Goal: Find specific fact: Find contact information

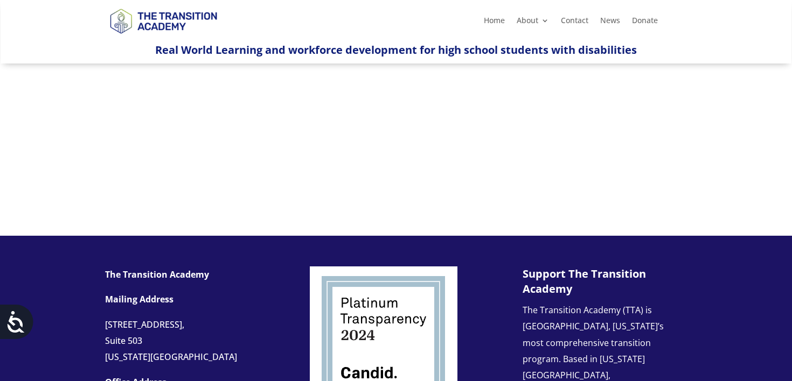
scroll to position [1118, 0]
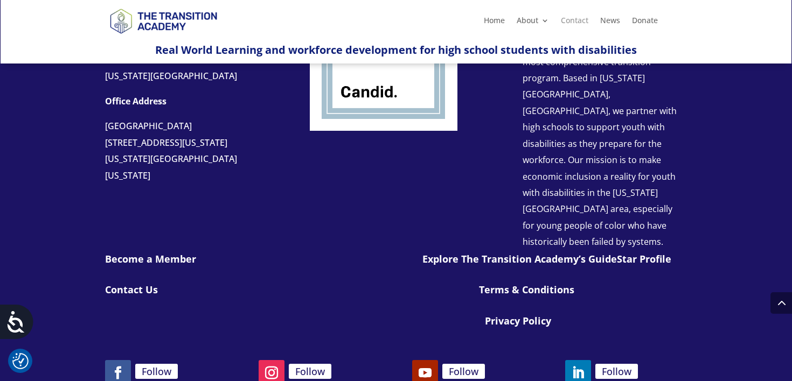
click at [573, 23] on link "Contact" at bounding box center [574, 23] width 27 height 12
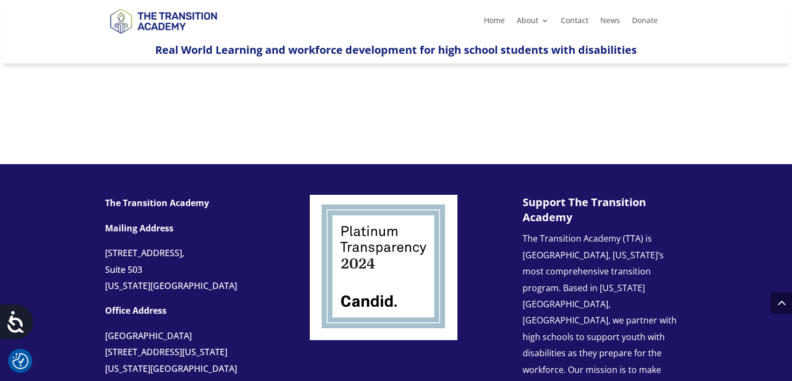
scroll to position [563, 0]
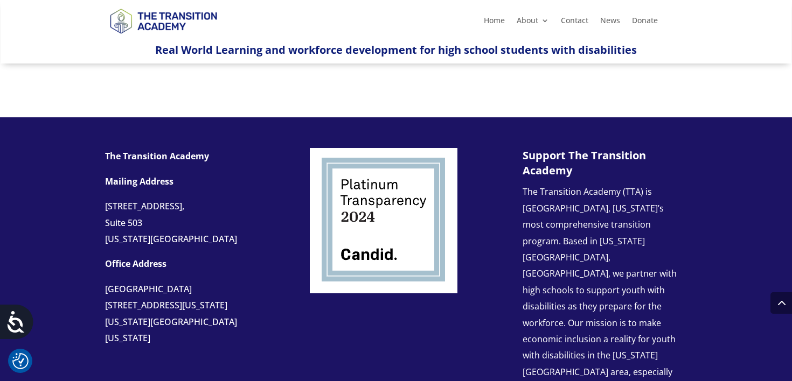
drag, startPoint x: 105, startPoint y: 206, endPoint x: 179, endPoint y: 208, distance: 74.9
click at [179, 208] on div "The Transition Academy Mailing Address [STREET_ADDRESS][US_STATE] Office Addres…" at bounding box center [396, 356] width 792 height 479
copy div "[STREET_ADDRESS]"
drag, startPoint x: 151, startPoint y: 239, endPoint x: 109, endPoint y: 240, distance: 41.5
click at [109, 240] on div "[US_STATE][GEOGRAPHIC_DATA]" at bounding box center [191, 239] width 172 height 16
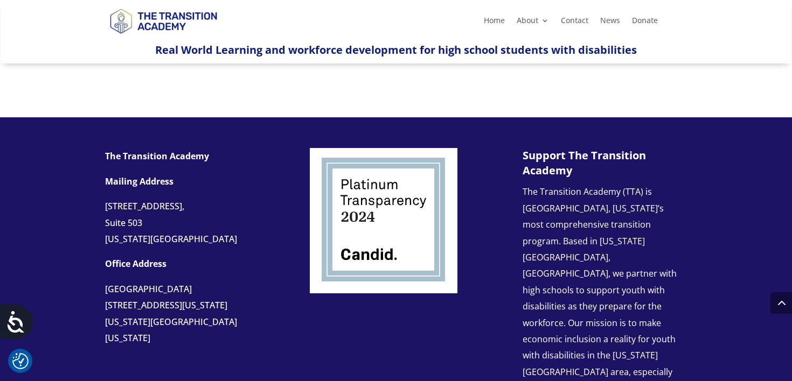
click at [178, 233] on div "[US_STATE][GEOGRAPHIC_DATA]" at bounding box center [191, 239] width 172 height 16
drag, startPoint x: 151, startPoint y: 238, endPoint x: 105, endPoint y: 240, distance: 46.4
click at [105, 240] on div "[US_STATE][GEOGRAPHIC_DATA]" at bounding box center [191, 239] width 172 height 16
copy div "[US_STATE][GEOGRAPHIC_DATA]"
drag, startPoint x: 199, startPoint y: 238, endPoint x: 172, endPoint y: 239, distance: 26.9
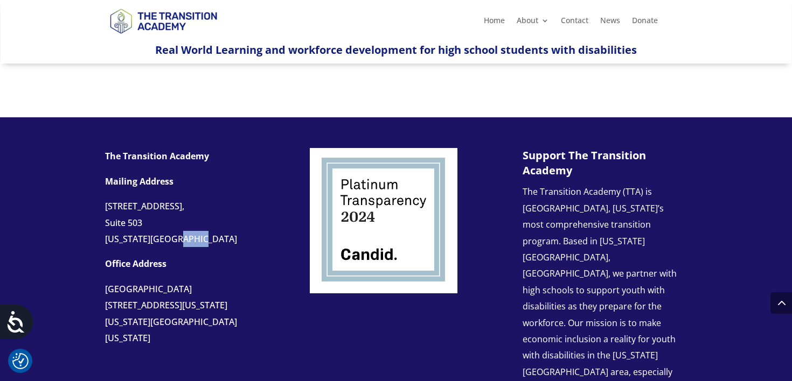
click at [172, 239] on div "[US_STATE][GEOGRAPHIC_DATA]" at bounding box center [191, 239] width 172 height 16
copy div "64113"
click at [202, 237] on div "[US_STATE][GEOGRAPHIC_DATA]" at bounding box center [191, 239] width 172 height 16
drag, startPoint x: 202, startPoint y: 237, endPoint x: 178, endPoint y: 238, distance: 24.2
click at [178, 238] on div "[US_STATE][GEOGRAPHIC_DATA]" at bounding box center [191, 239] width 172 height 16
